Goal: Task Accomplishment & Management: Manage account settings

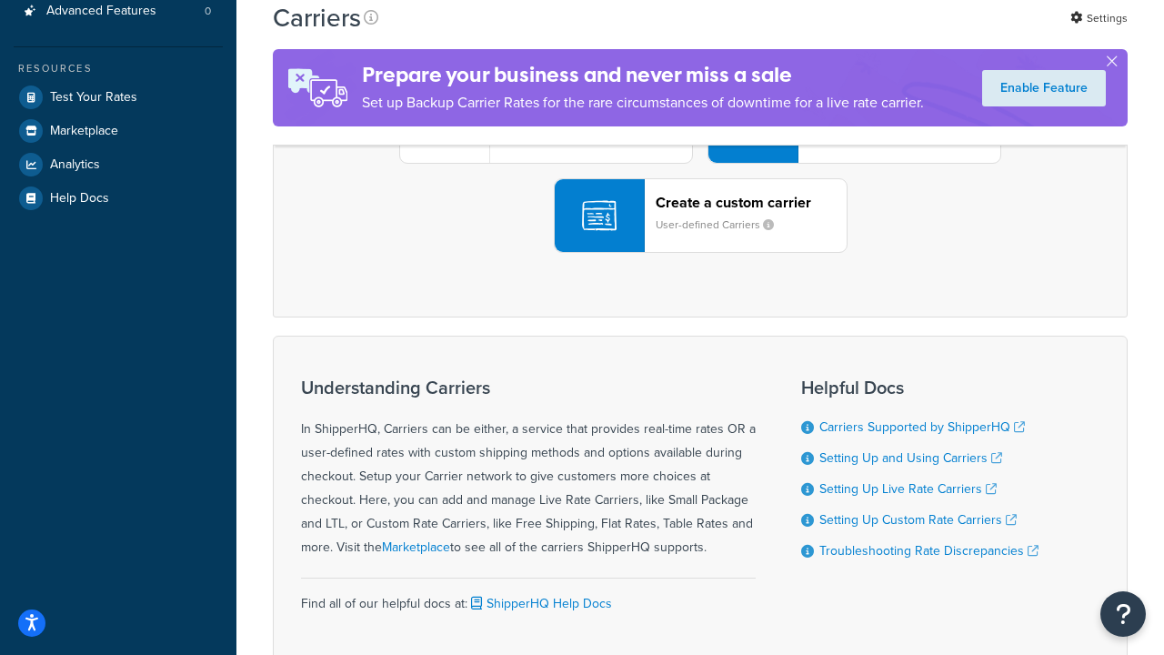
click at [700, 253] on div "UPS® Published daily rates FedEx List rates USPS Online rates See all live rate…" at bounding box center [700, 126] width 817 height 253
click at [905, 33] on header "FedEx" at bounding box center [905, 23] width 191 height 17
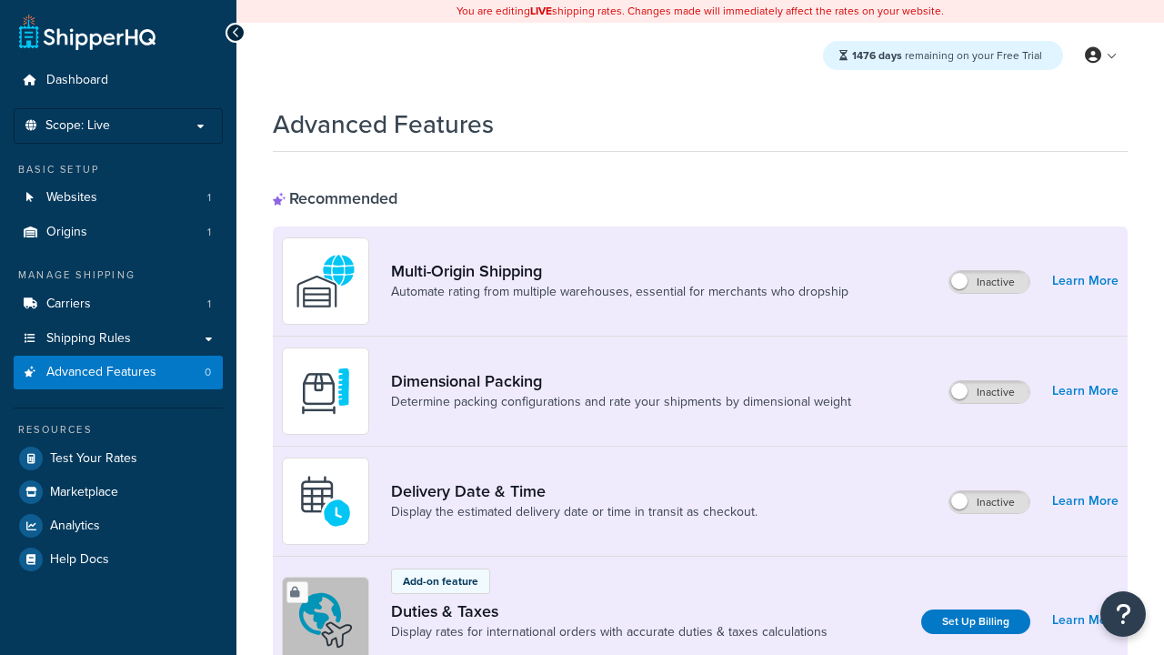
scroll to position [590, 0]
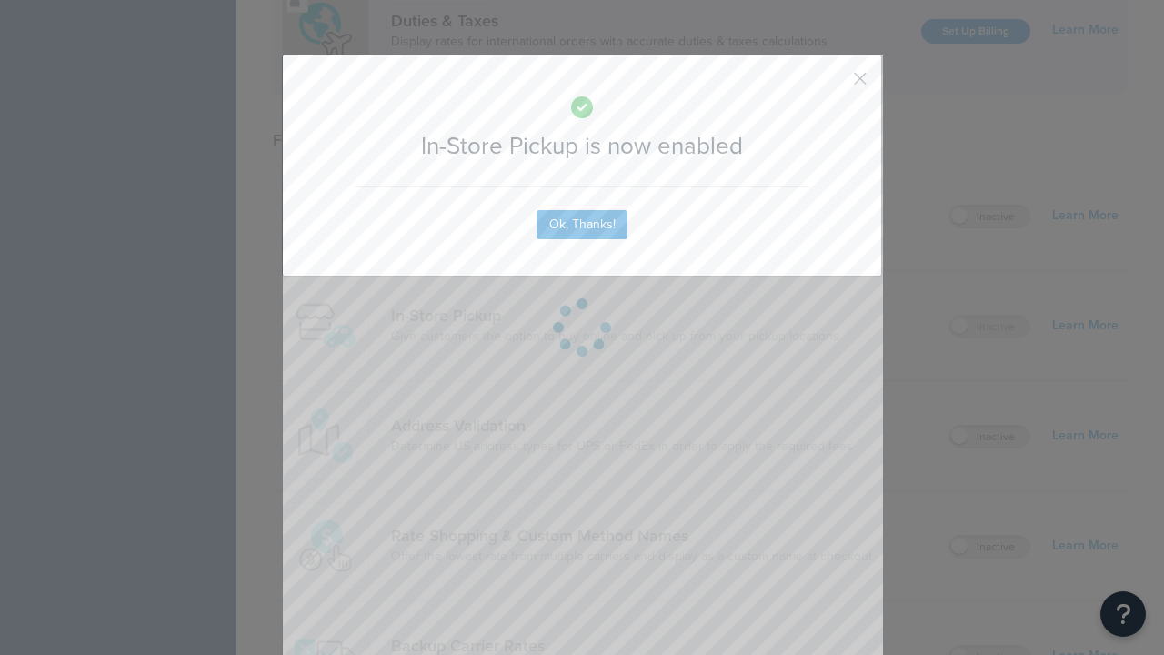
scroll to position [0, 0]
click at [833, 85] on button "button" at bounding box center [833, 85] width 5 height 5
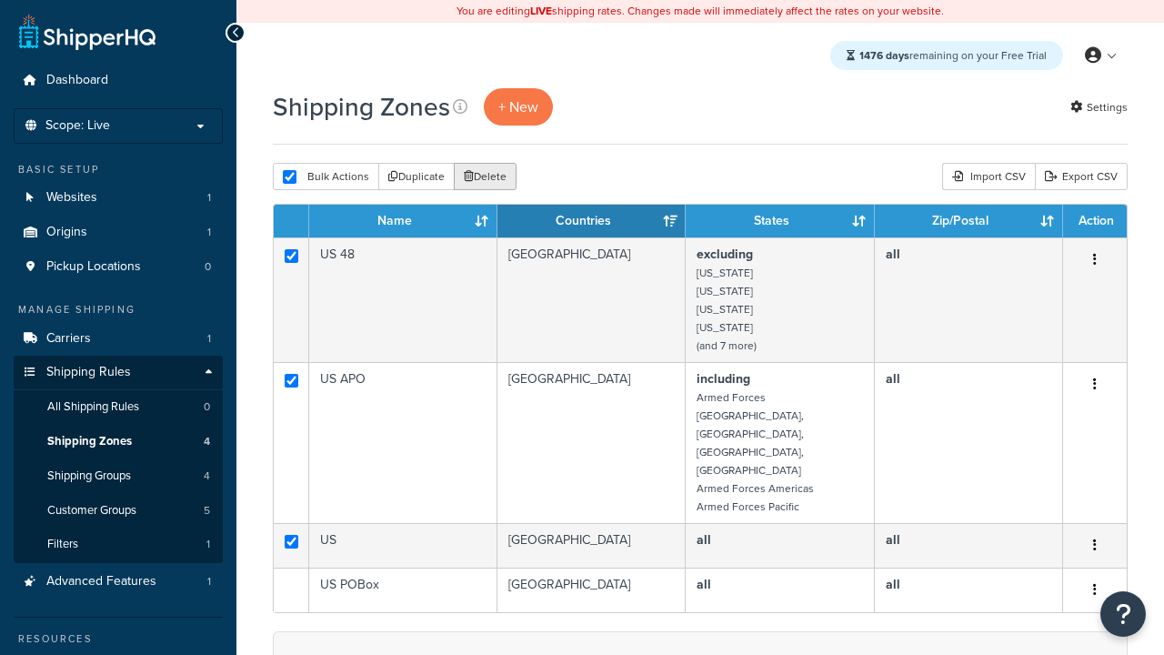
click at [484, 176] on button "Delete" at bounding box center [485, 176] width 63 height 27
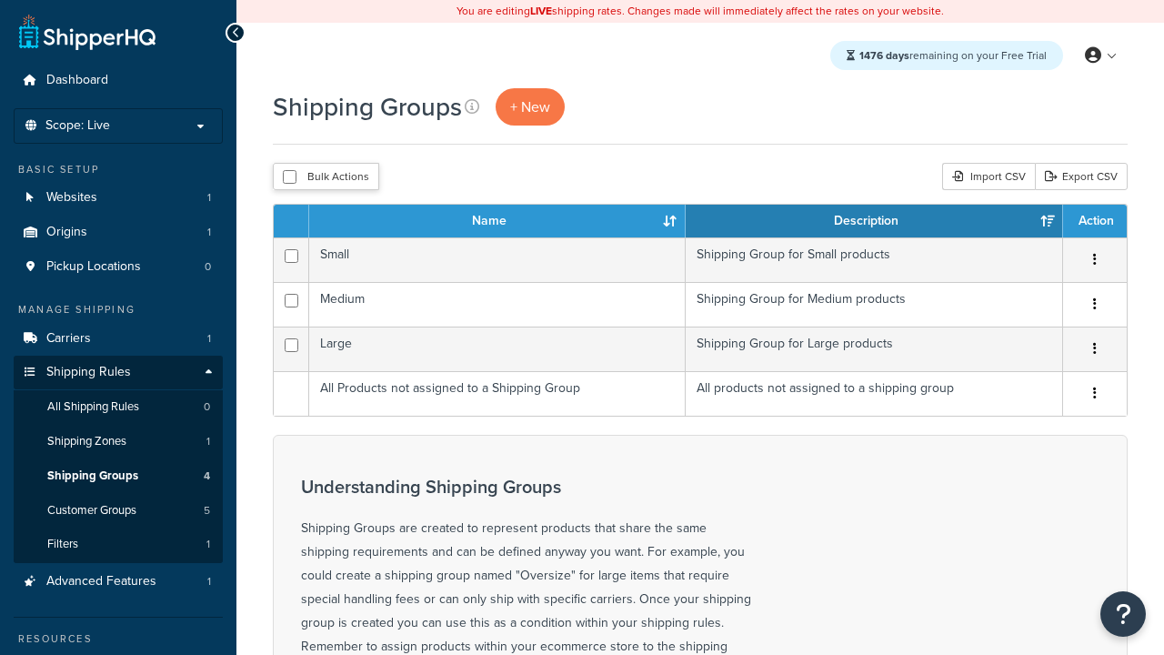
click at [289, 176] on input "checkbox" at bounding box center [290, 177] width 14 height 14
checkbox input "true"
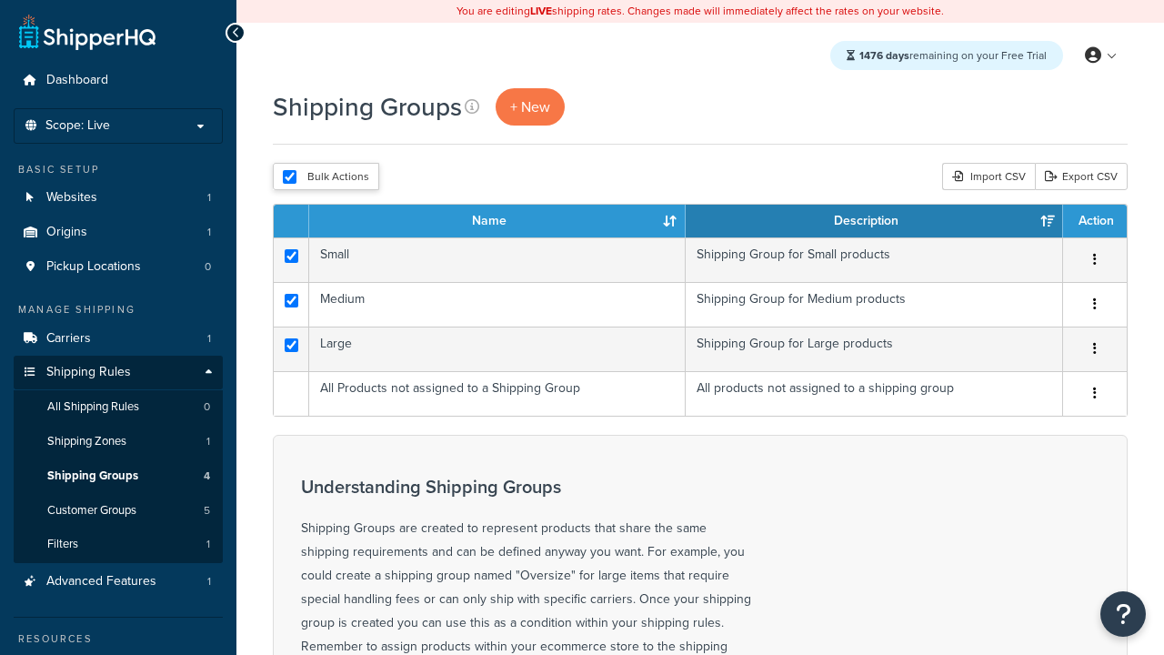
click at [0, 0] on button "Delete" at bounding box center [0, 0] width 0 height 0
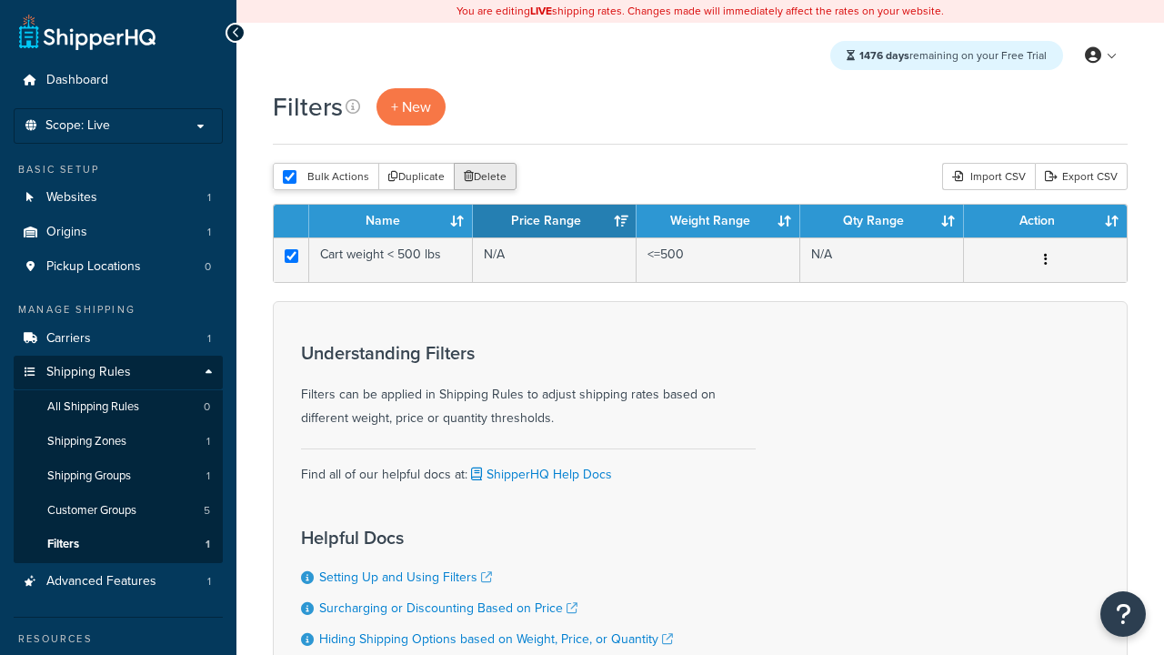
click at [484, 176] on button "Delete" at bounding box center [485, 176] width 63 height 27
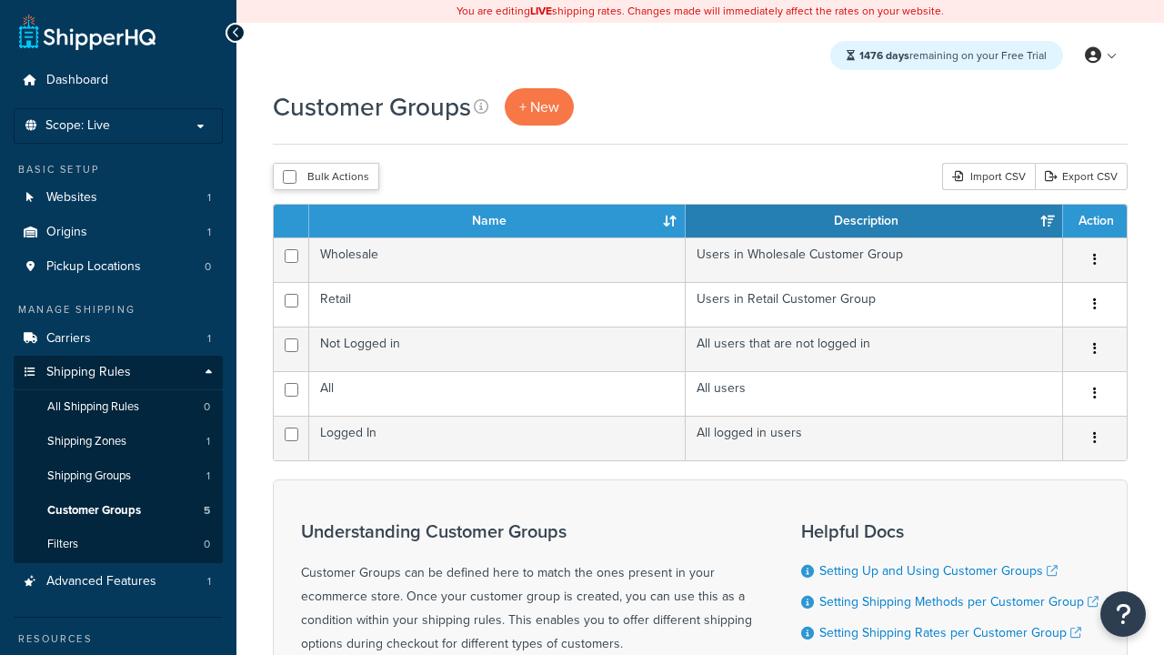
click at [289, 176] on input "checkbox" at bounding box center [290, 177] width 14 height 14
checkbox input "true"
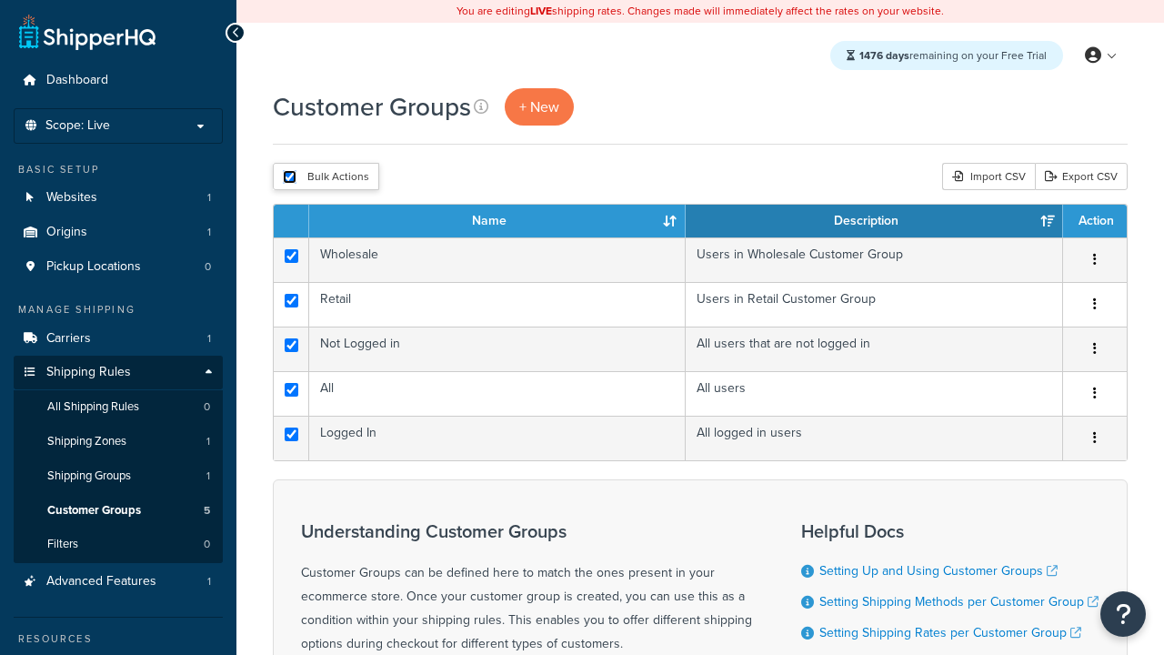
checkbox input "true"
click at [0, 0] on button "Delete" at bounding box center [0, 0] width 0 height 0
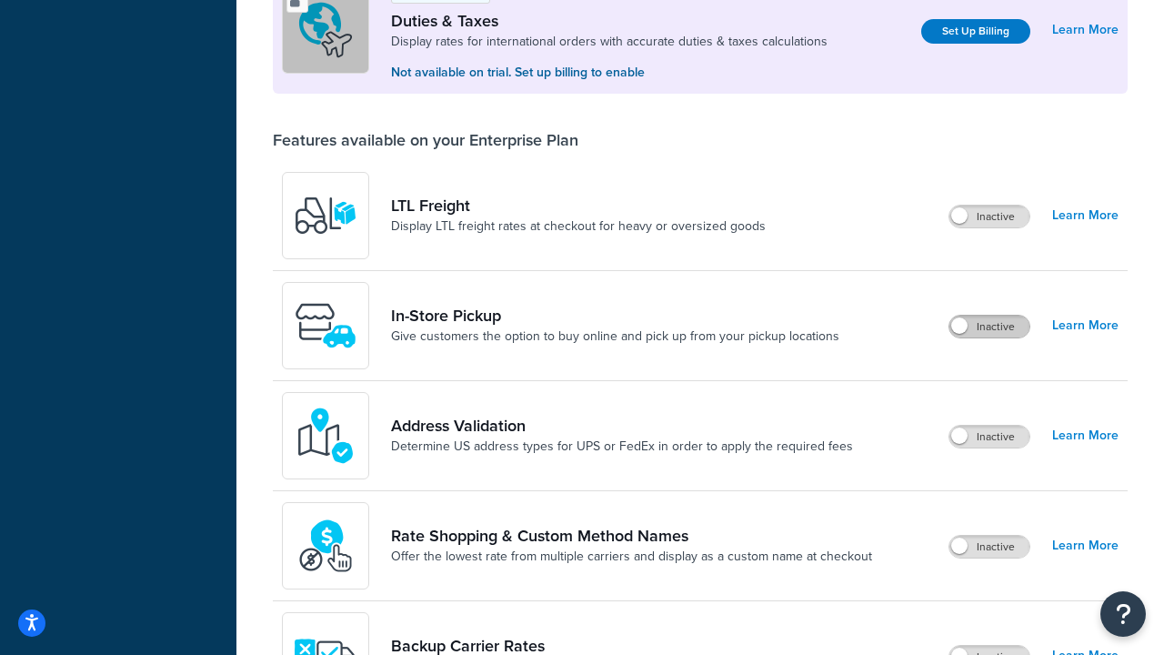
scroll to position [556, 0]
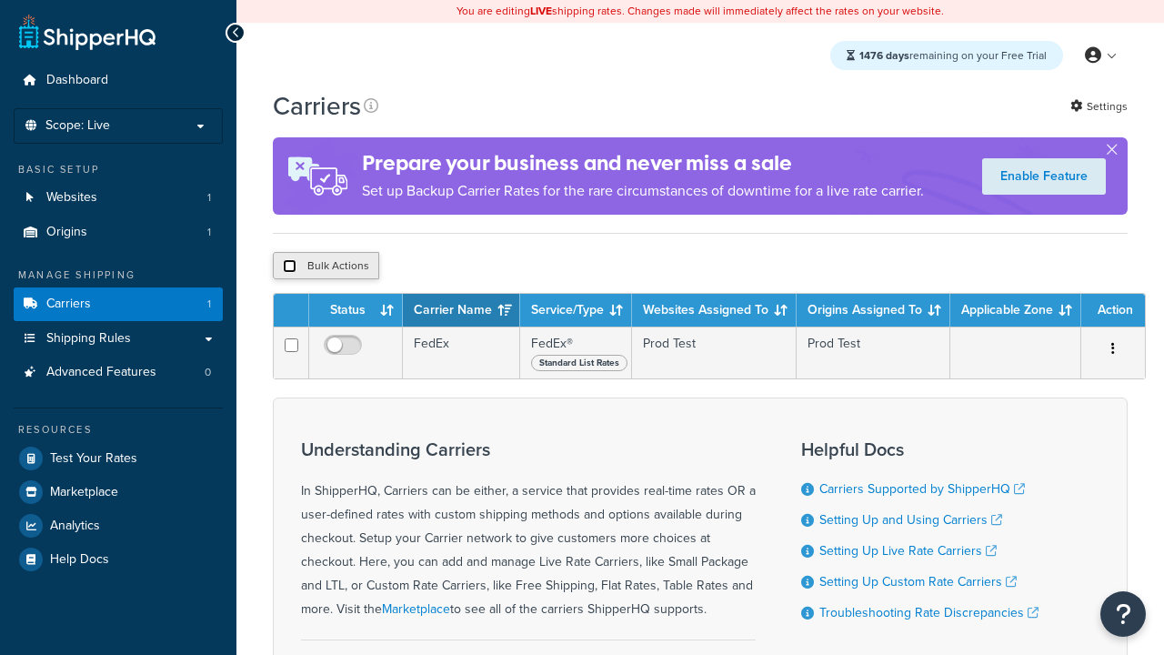
click at [289, 266] on input "checkbox" at bounding box center [290, 266] width 14 height 14
checkbox input "true"
click at [0, 0] on button "Delete" at bounding box center [0, 0] width 0 height 0
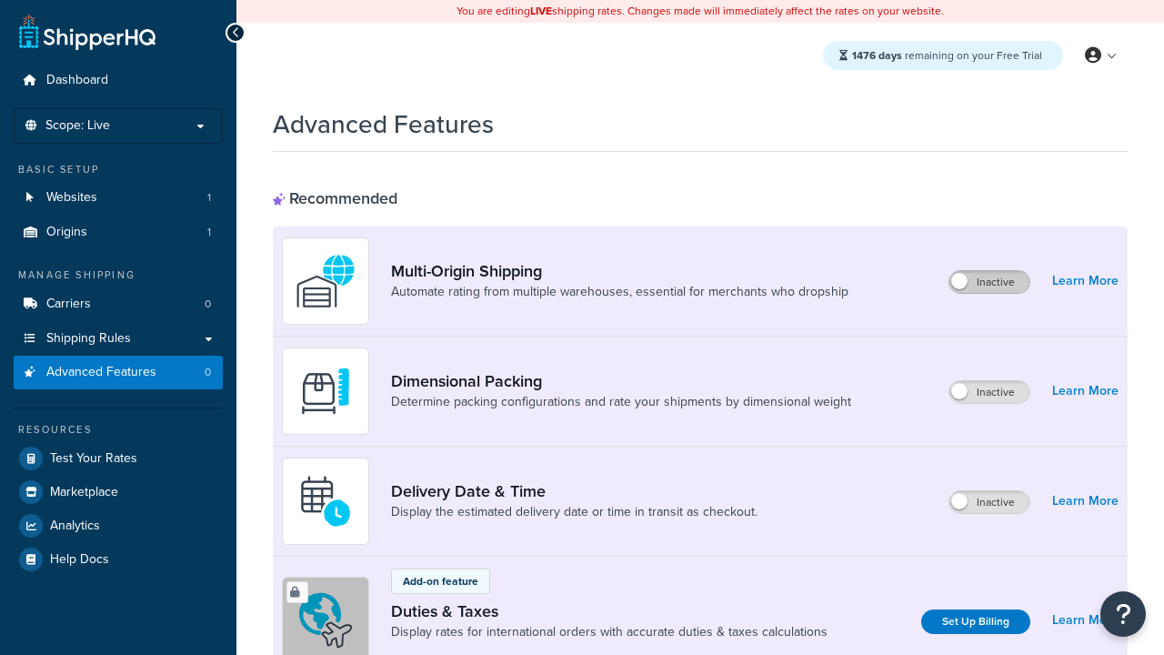
click at [991, 282] on label "Inactive" at bounding box center [990, 282] width 80 height 22
